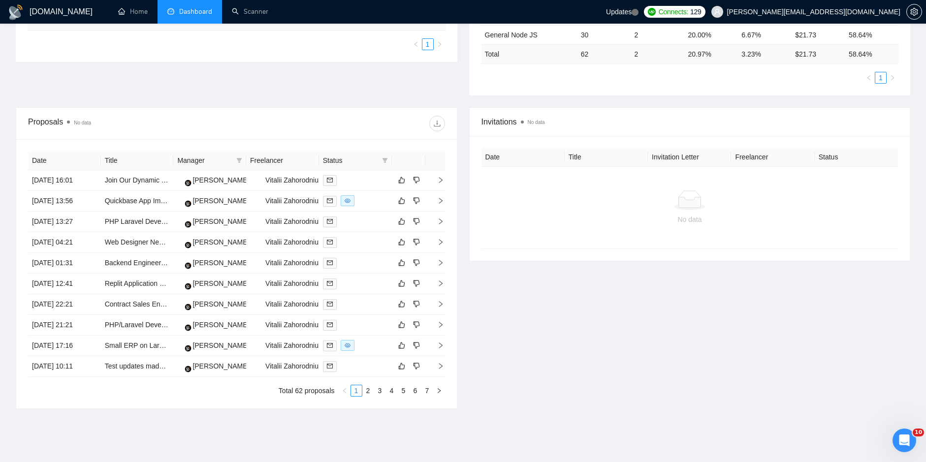
scroll to position [246, 0]
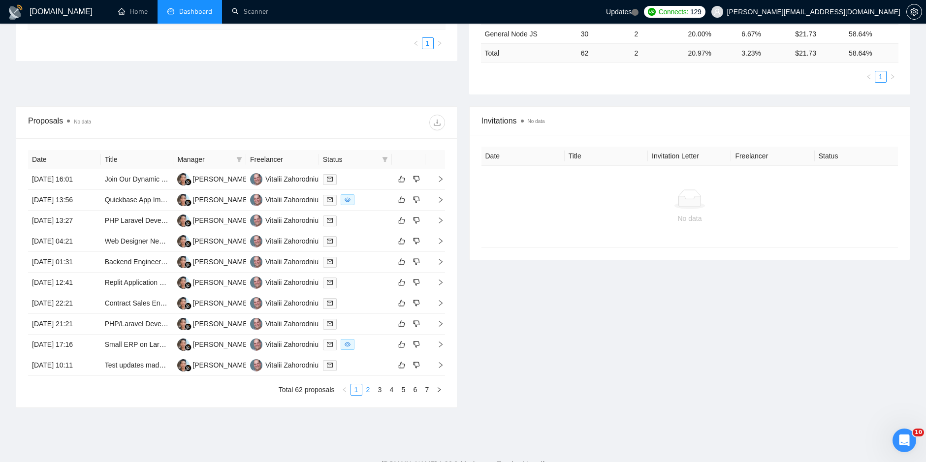
click at [369, 388] on link "2" at bounding box center [368, 389] width 11 height 11
drag, startPoint x: 387, startPoint y: 210, endPoint x: 381, endPoint y: 395, distance: 185.1
click at [381, 395] on div "Date Title Manager Freelancer Status [DATE] 05:41 Full-Stack Developer (Web or …" at bounding box center [236, 272] width 440 height 269
click at [381, 392] on link "3" at bounding box center [380, 389] width 11 height 11
click at [347, 388] on icon "left" at bounding box center [345, 390] width 6 height 6
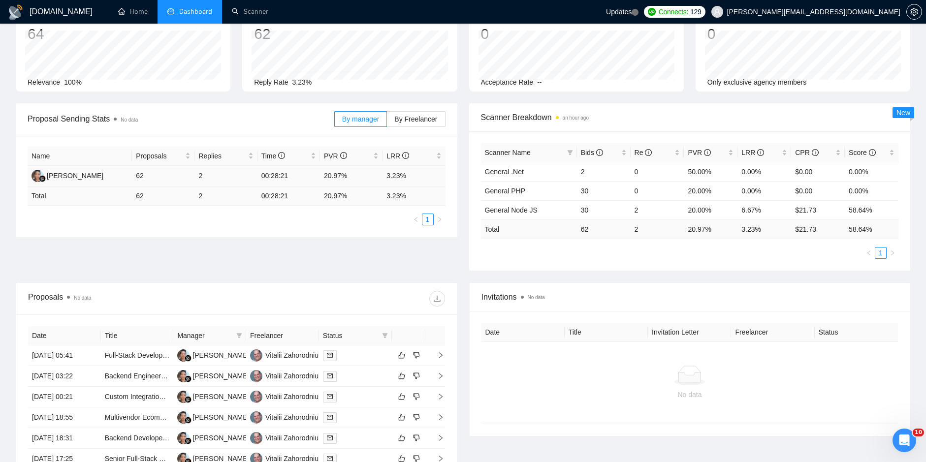
scroll to position [280, 0]
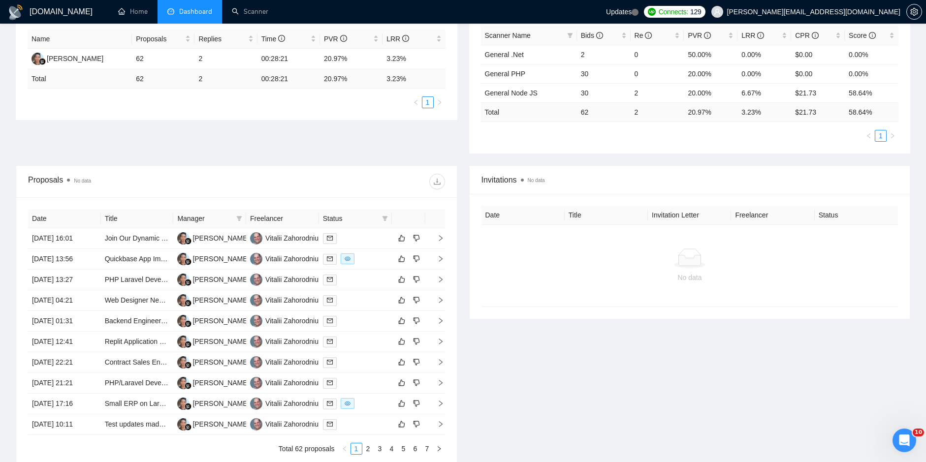
scroll to position [205, 0]
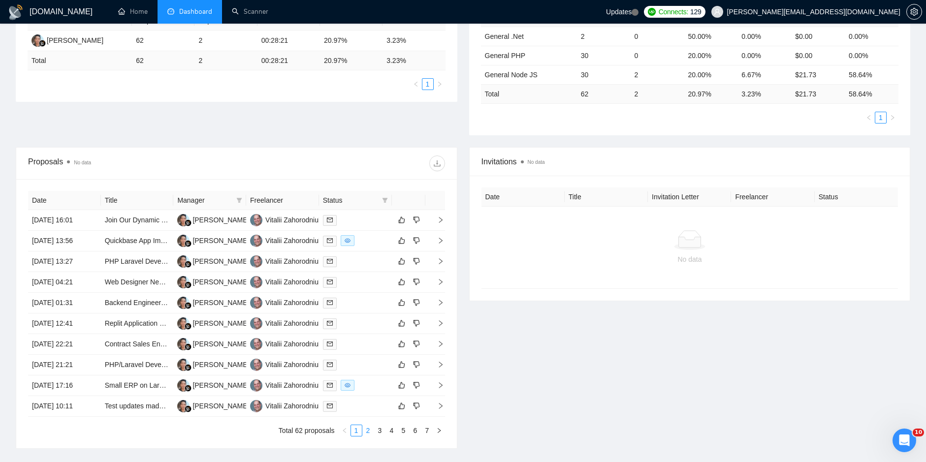
click at [368, 435] on link "2" at bounding box center [368, 430] width 11 height 11
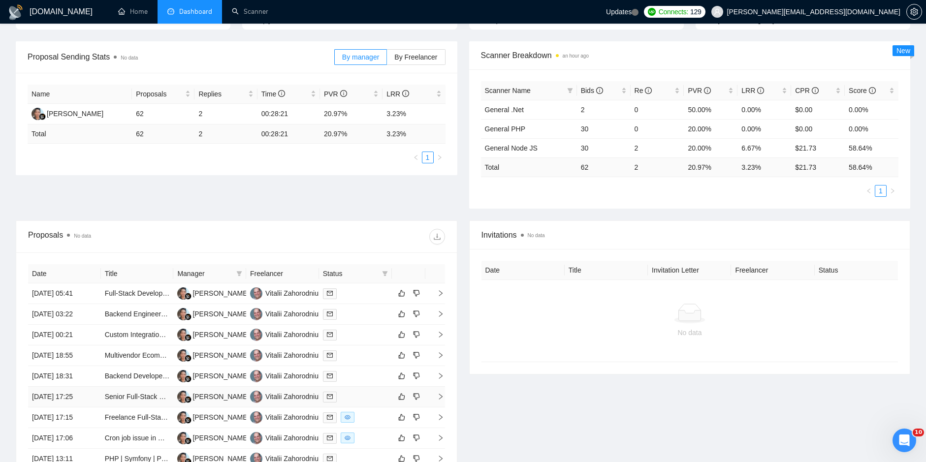
scroll to position [280, 0]
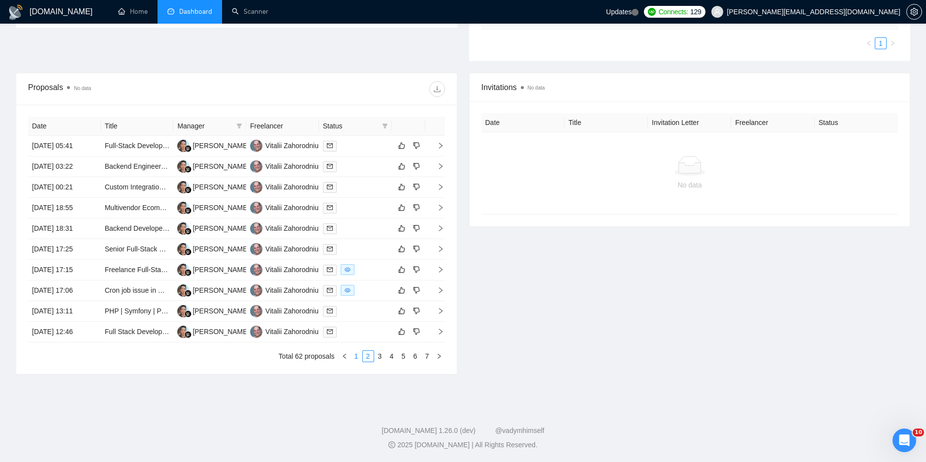
click at [356, 359] on link "1" at bounding box center [356, 356] width 11 height 11
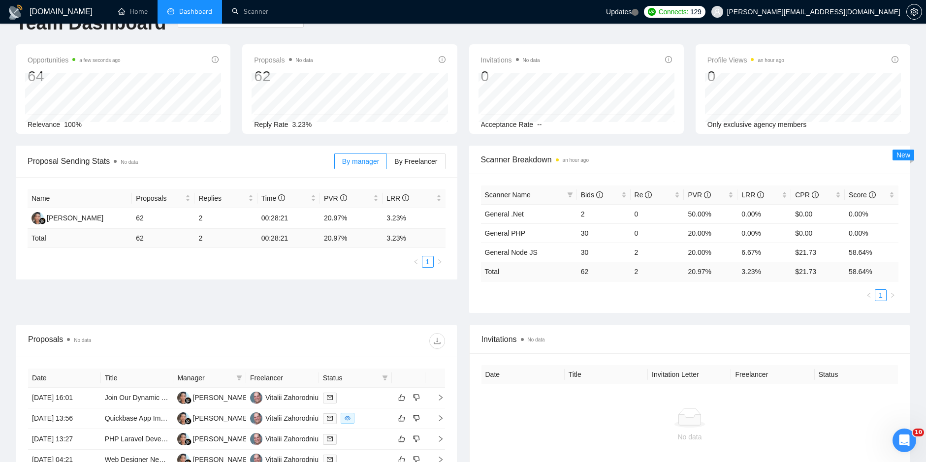
scroll to position [0, 0]
